Goal: Task Accomplishment & Management: Manage account settings

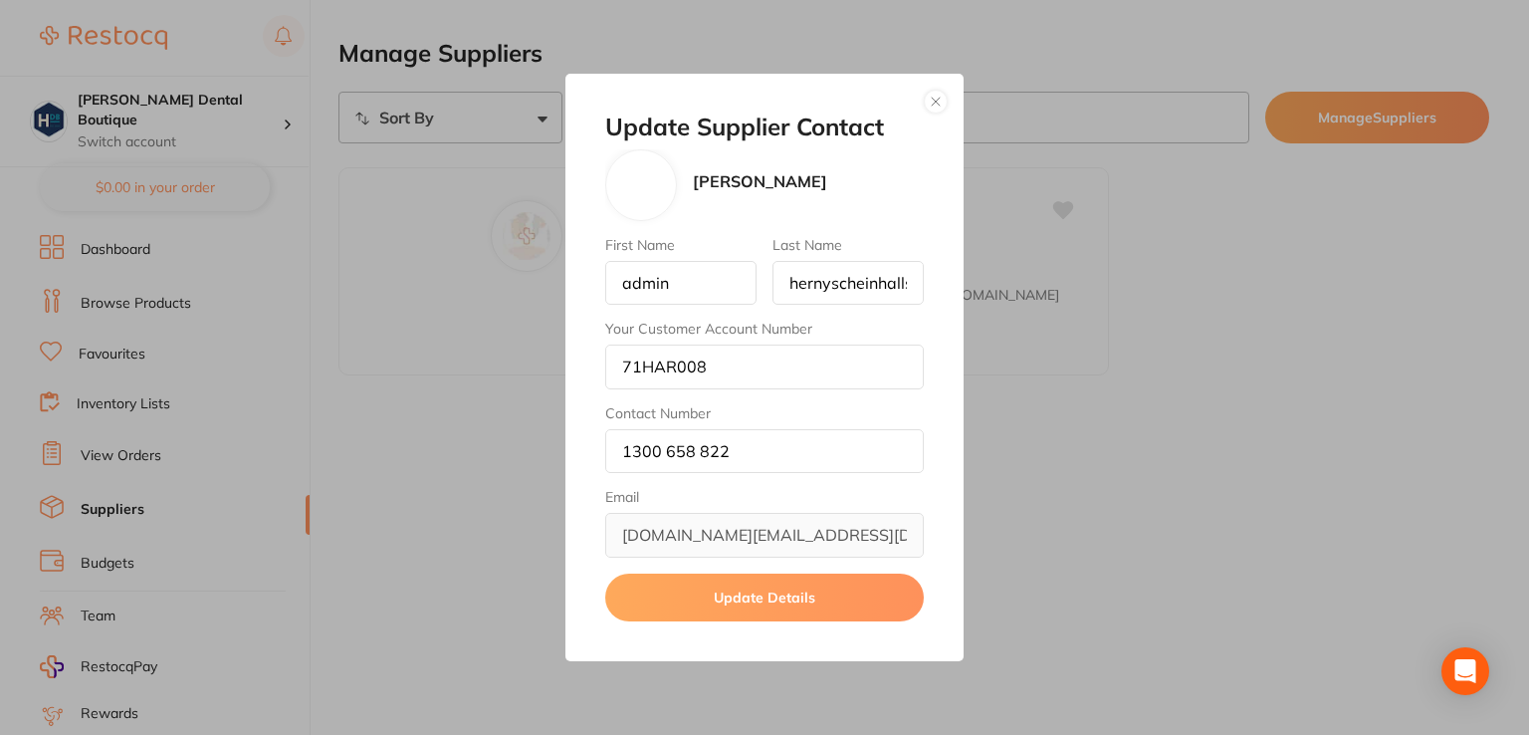
scroll to position [192, 0]
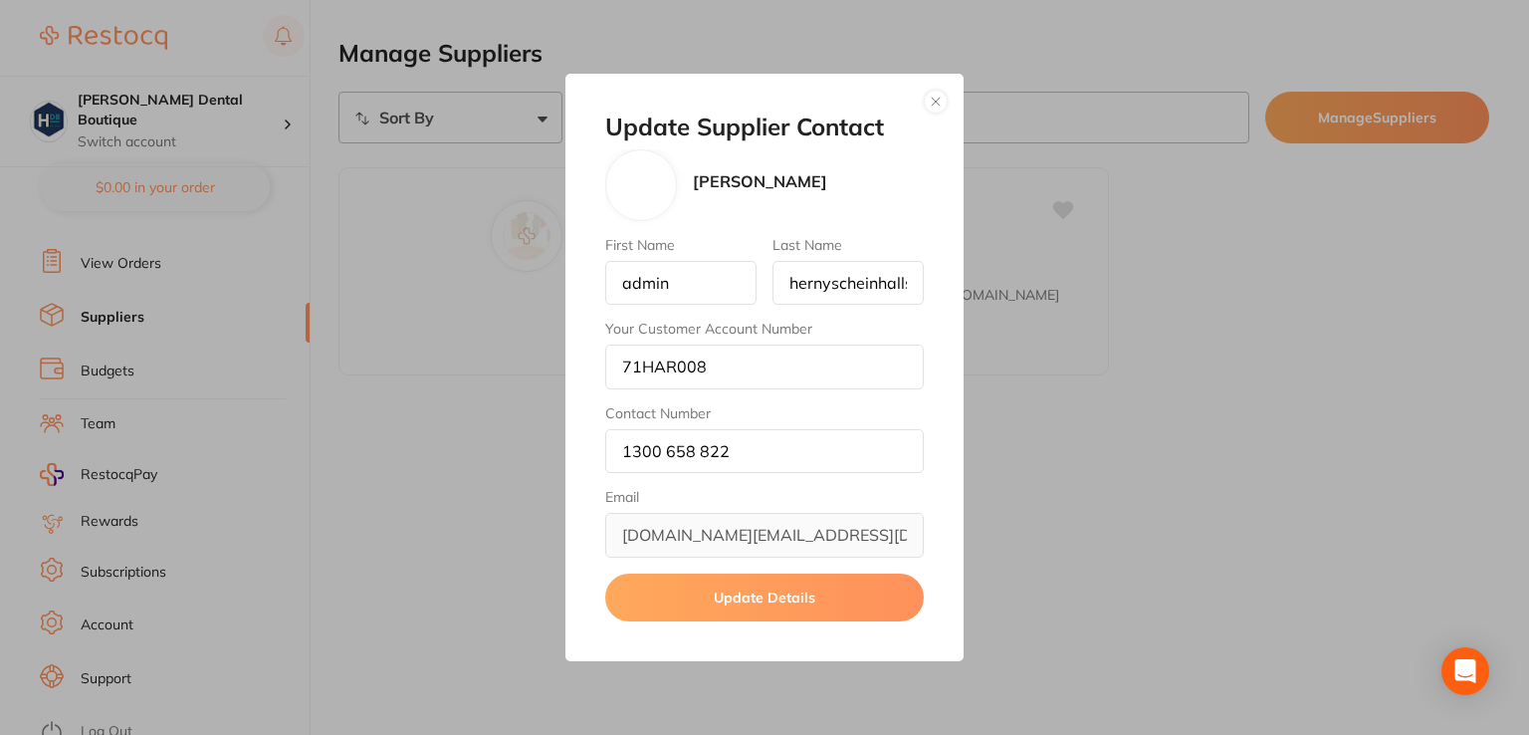
click at [932, 108] on button "button" at bounding box center [936, 102] width 24 height 24
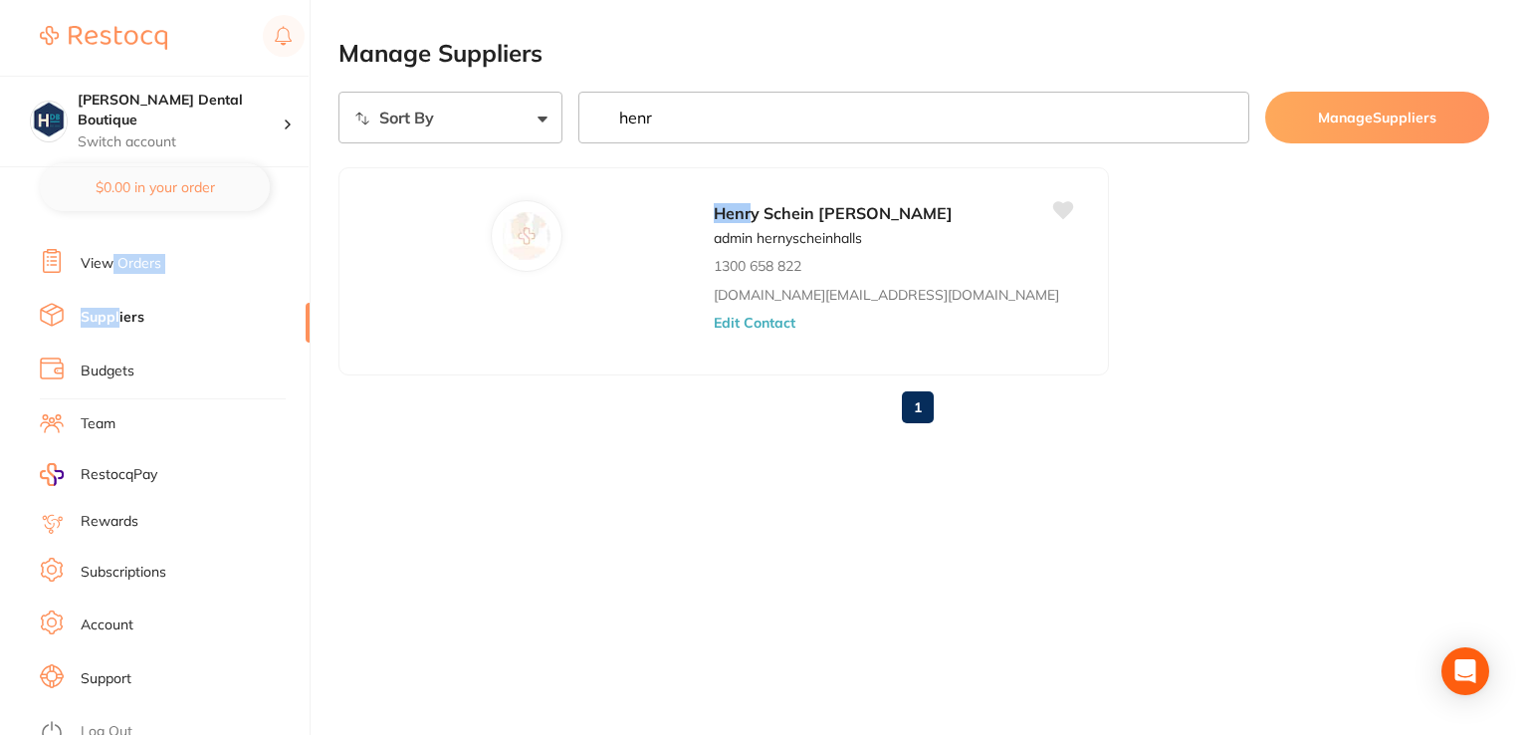
click at [117, 286] on ul "Dashboard Browse Products Favourites Inventory Lists View Orders Suppliers Budg…" at bounding box center [175, 386] width 270 height 687
click at [100, 254] on link "View Orders" at bounding box center [121, 264] width 81 height 20
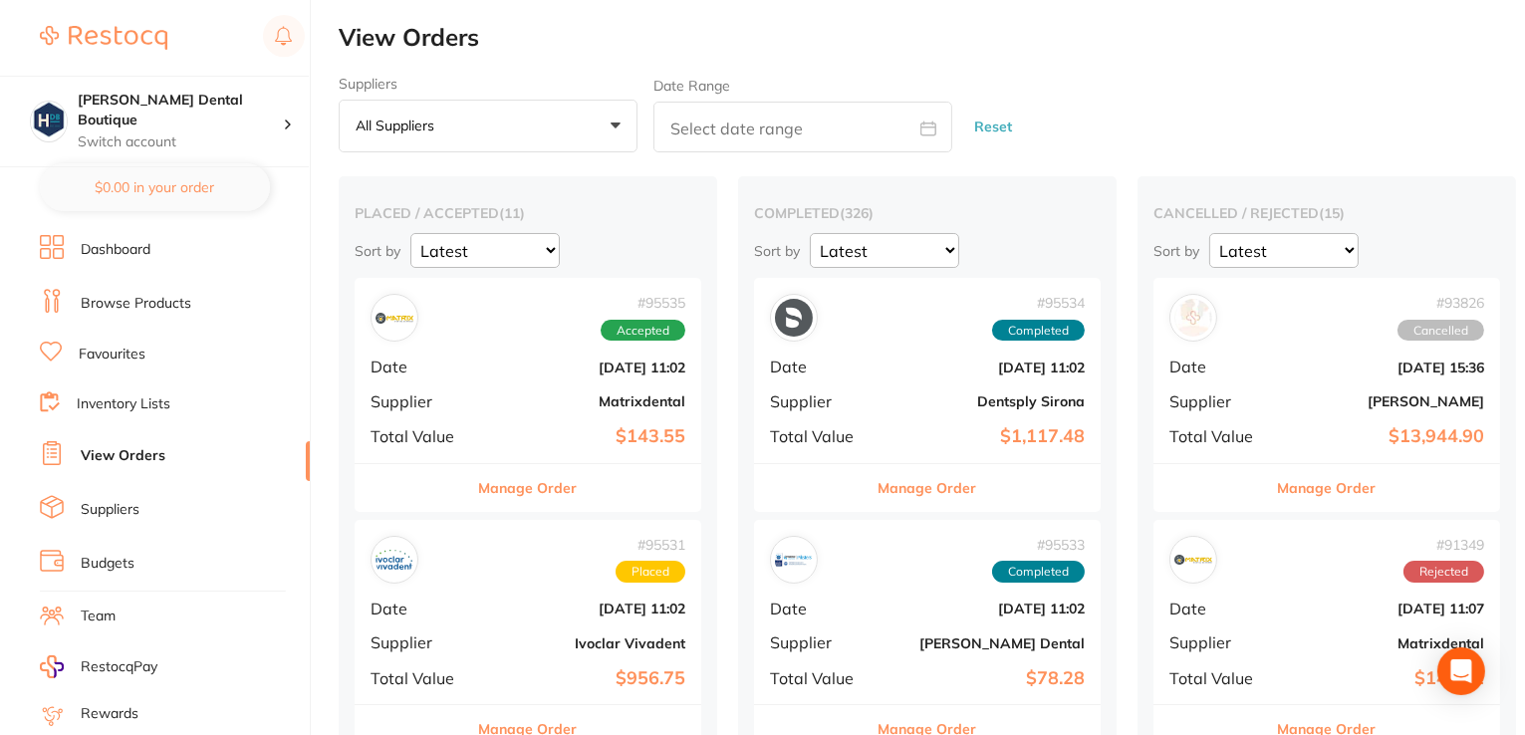
click at [110, 304] on link "Browse Products" at bounding box center [136, 304] width 111 height 20
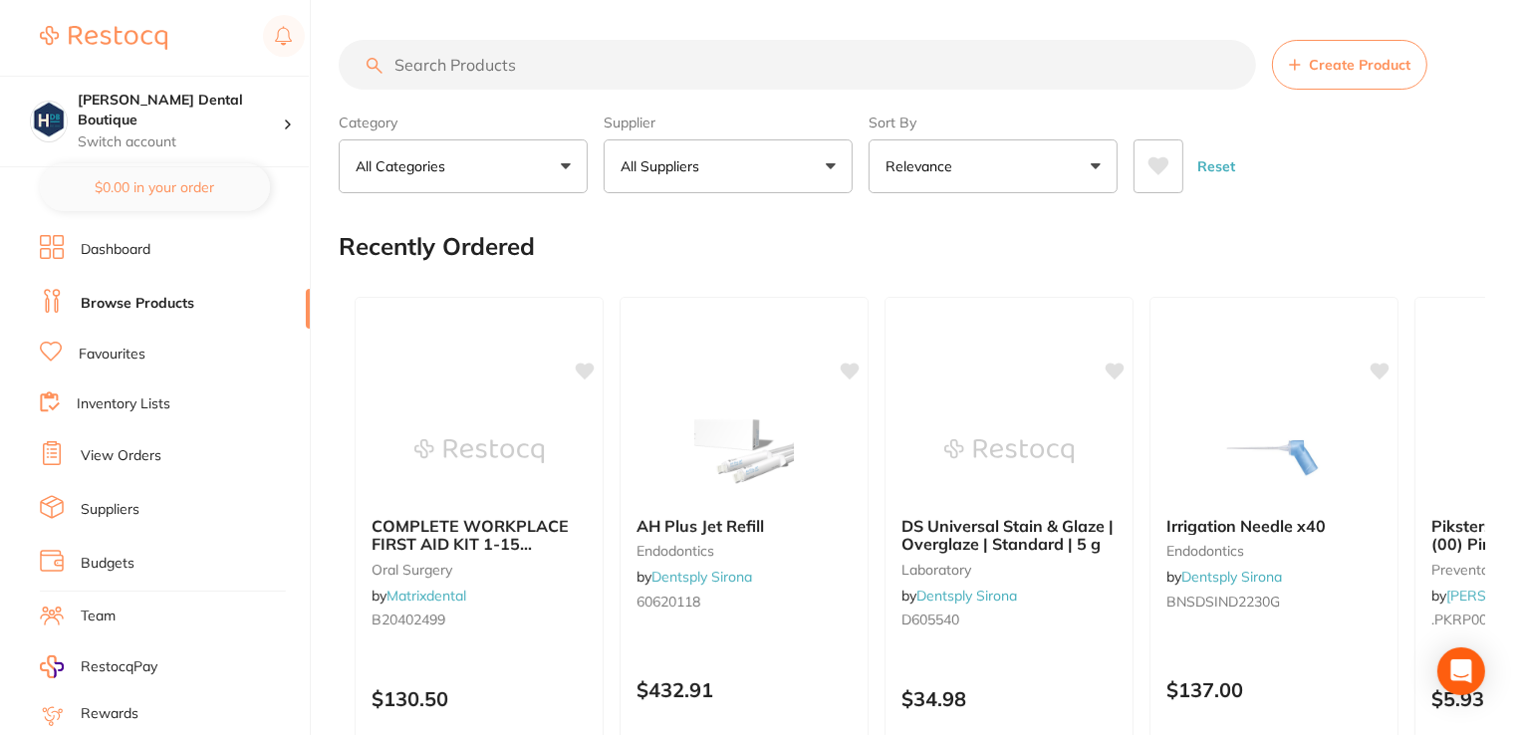
drag, startPoint x: 540, startPoint y: 65, endPoint x: 570, endPoint y: 141, distance: 82.3
click at [540, 64] on input "search" at bounding box center [797, 65] width 917 height 50
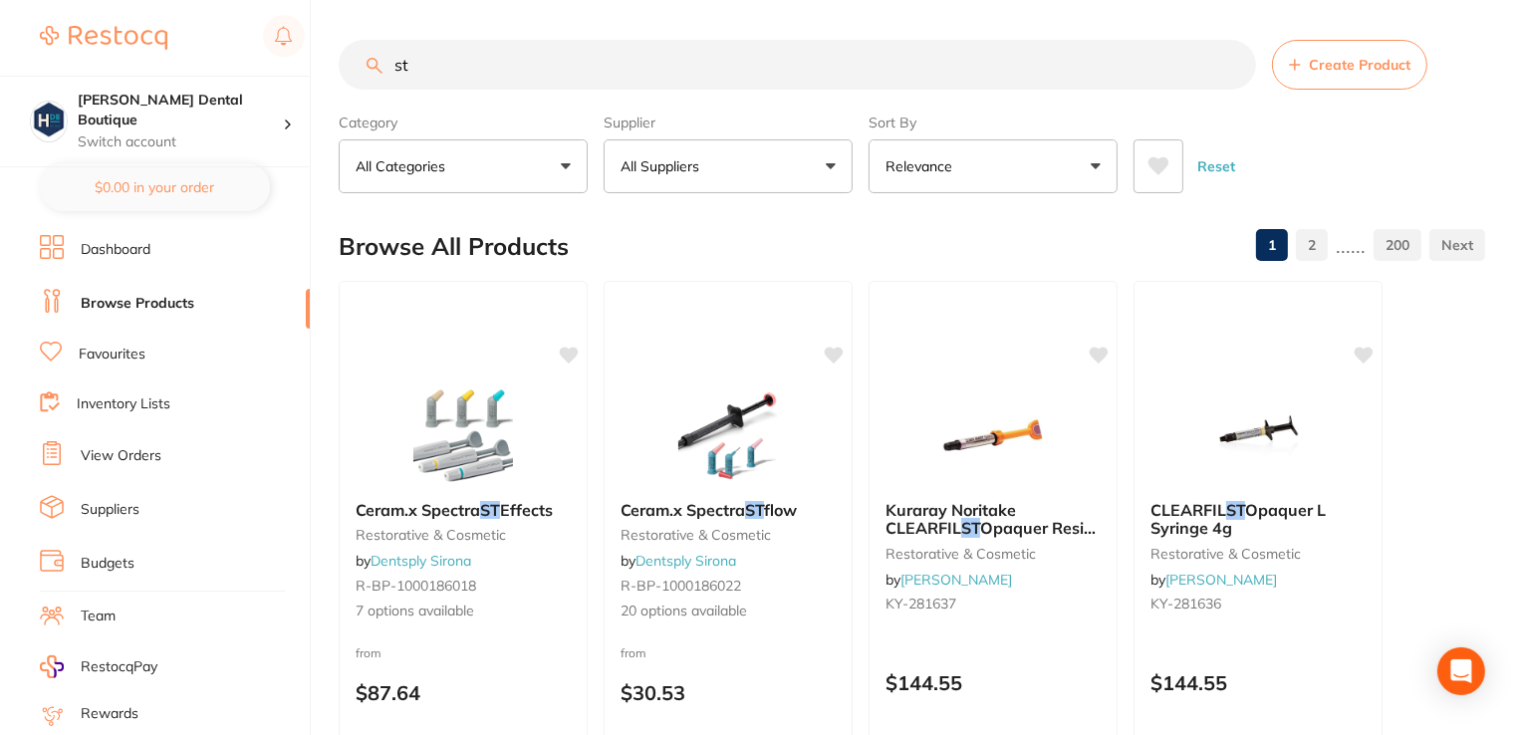
type input "st"
click at [97, 448] on link "View Orders" at bounding box center [121, 456] width 81 height 20
